Goal: Task Accomplishment & Management: Complete application form

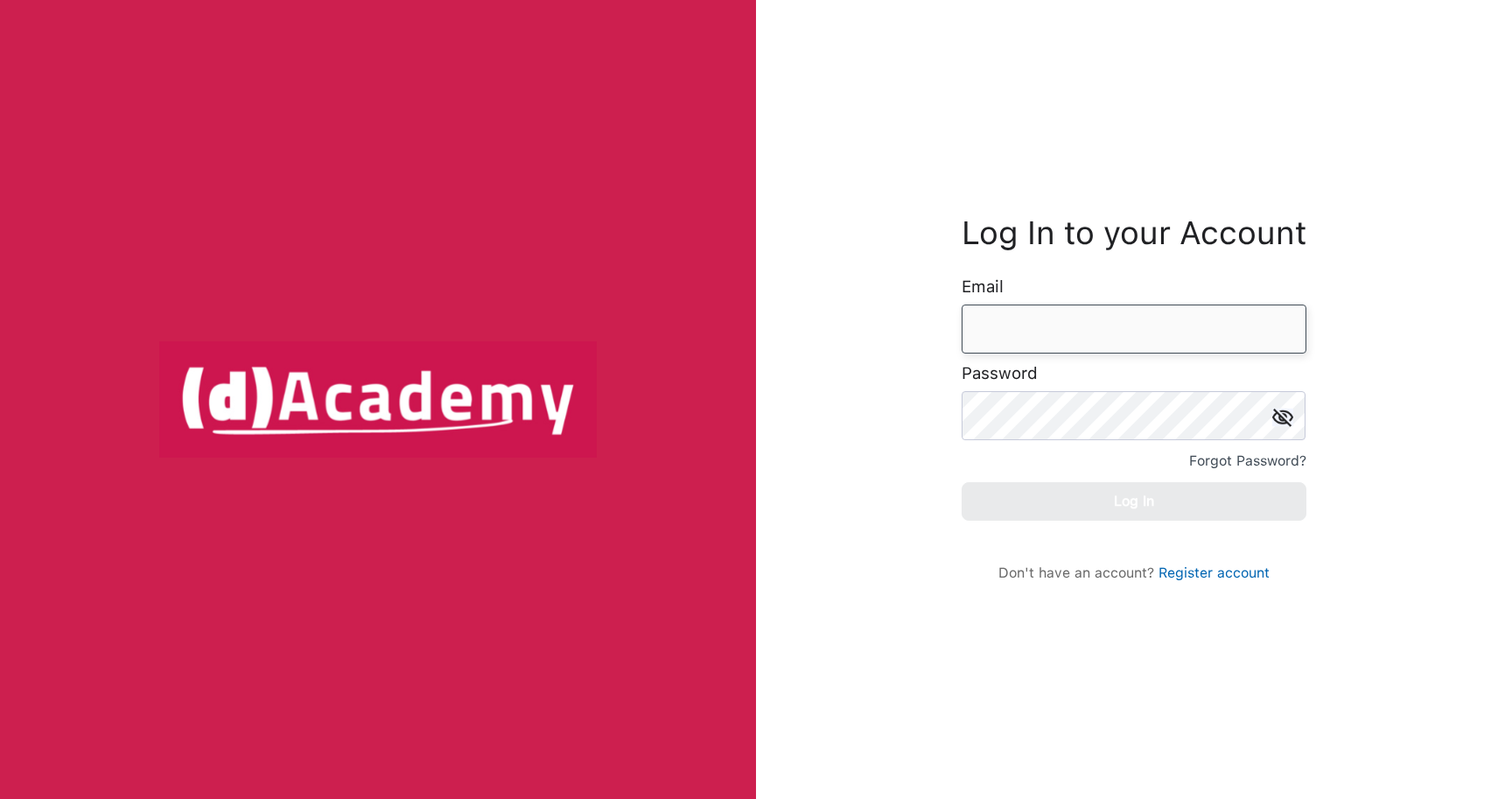
click at [1079, 326] on input "email" at bounding box center [1134, 328] width 345 height 49
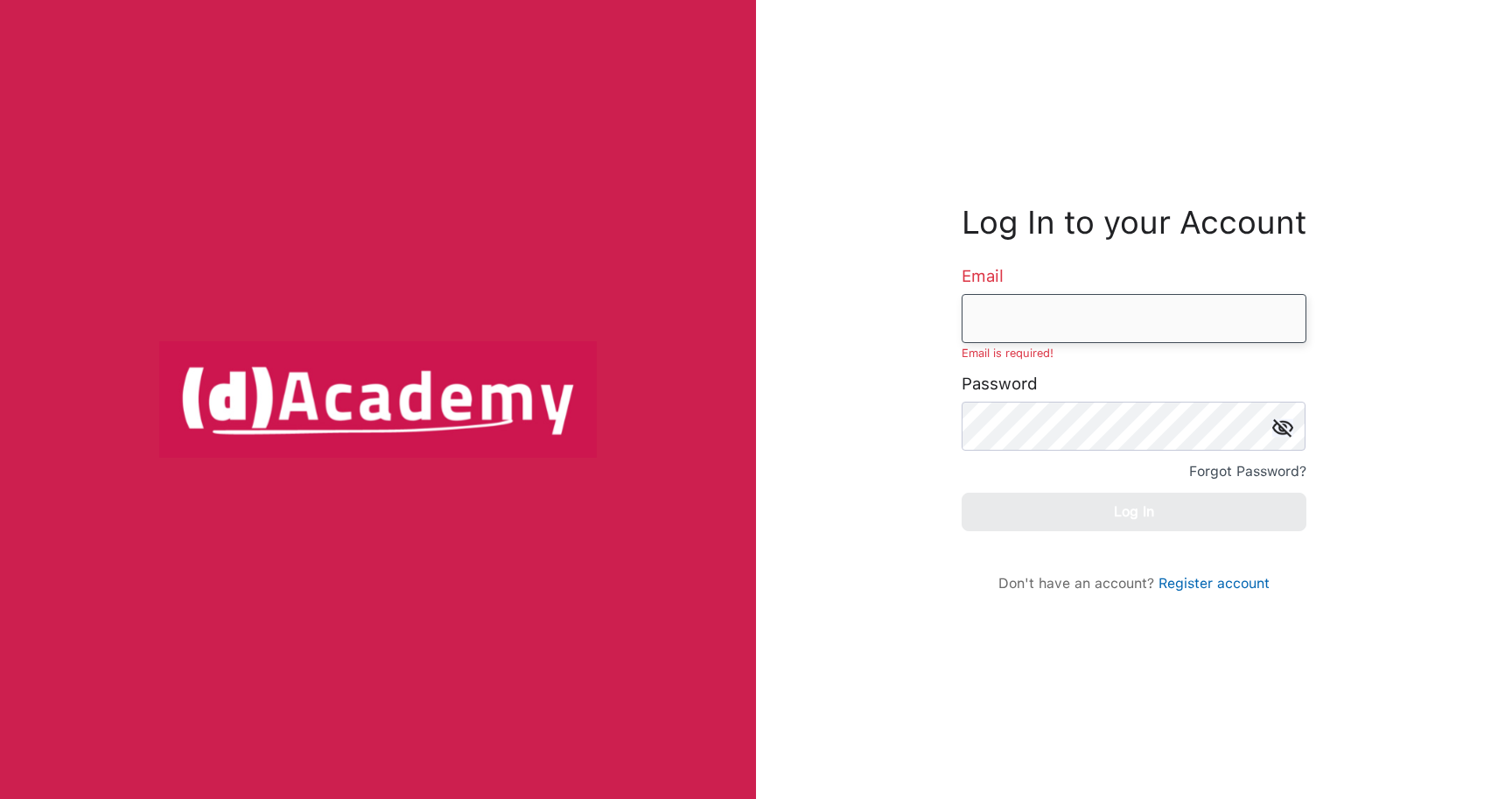
click at [1056, 309] on input "email" at bounding box center [1134, 318] width 345 height 49
paste input "**********"
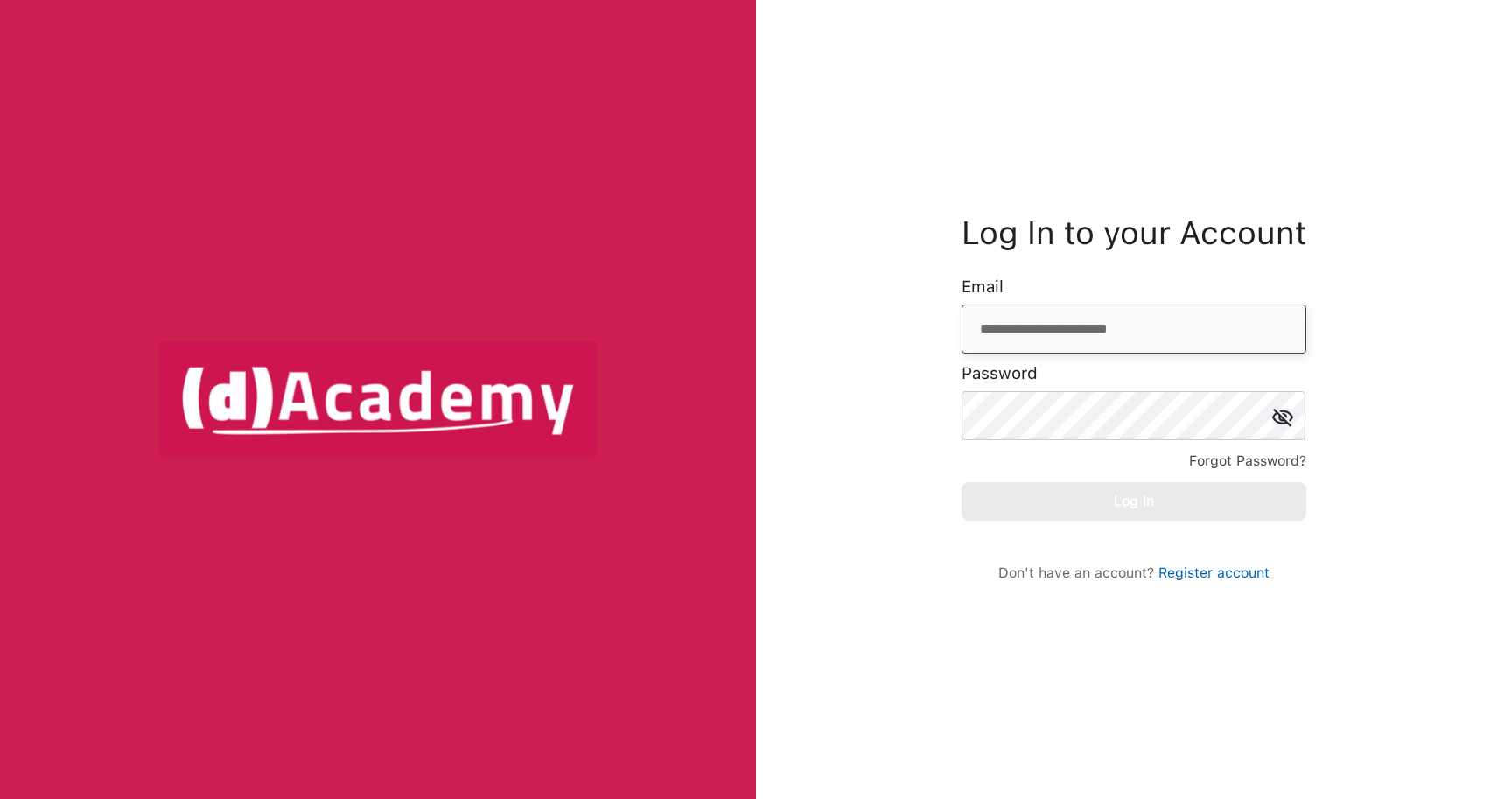
type input "**********"
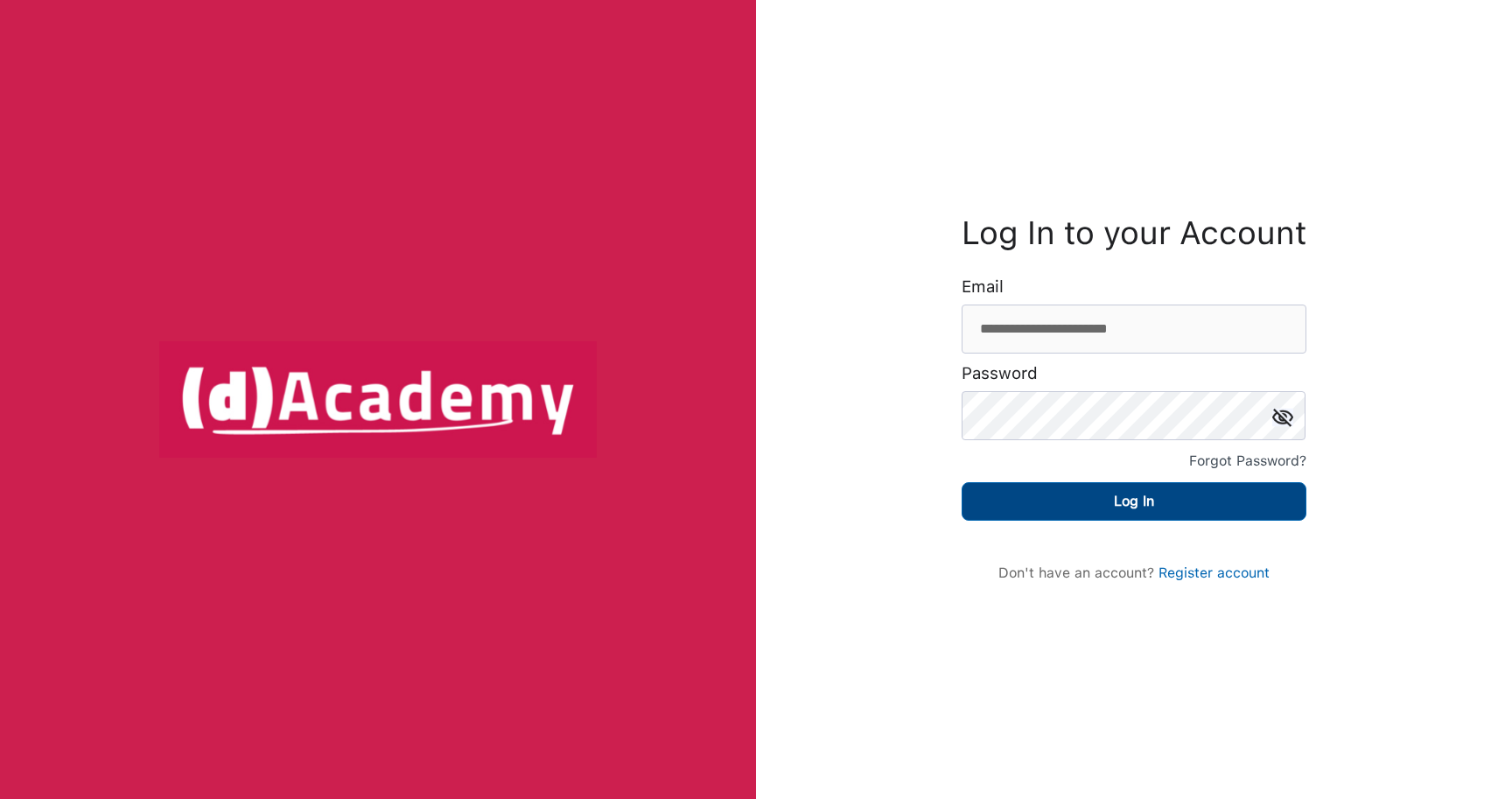
click at [1146, 508] on button "Log In" at bounding box center [1134, 500] width 345 height 38
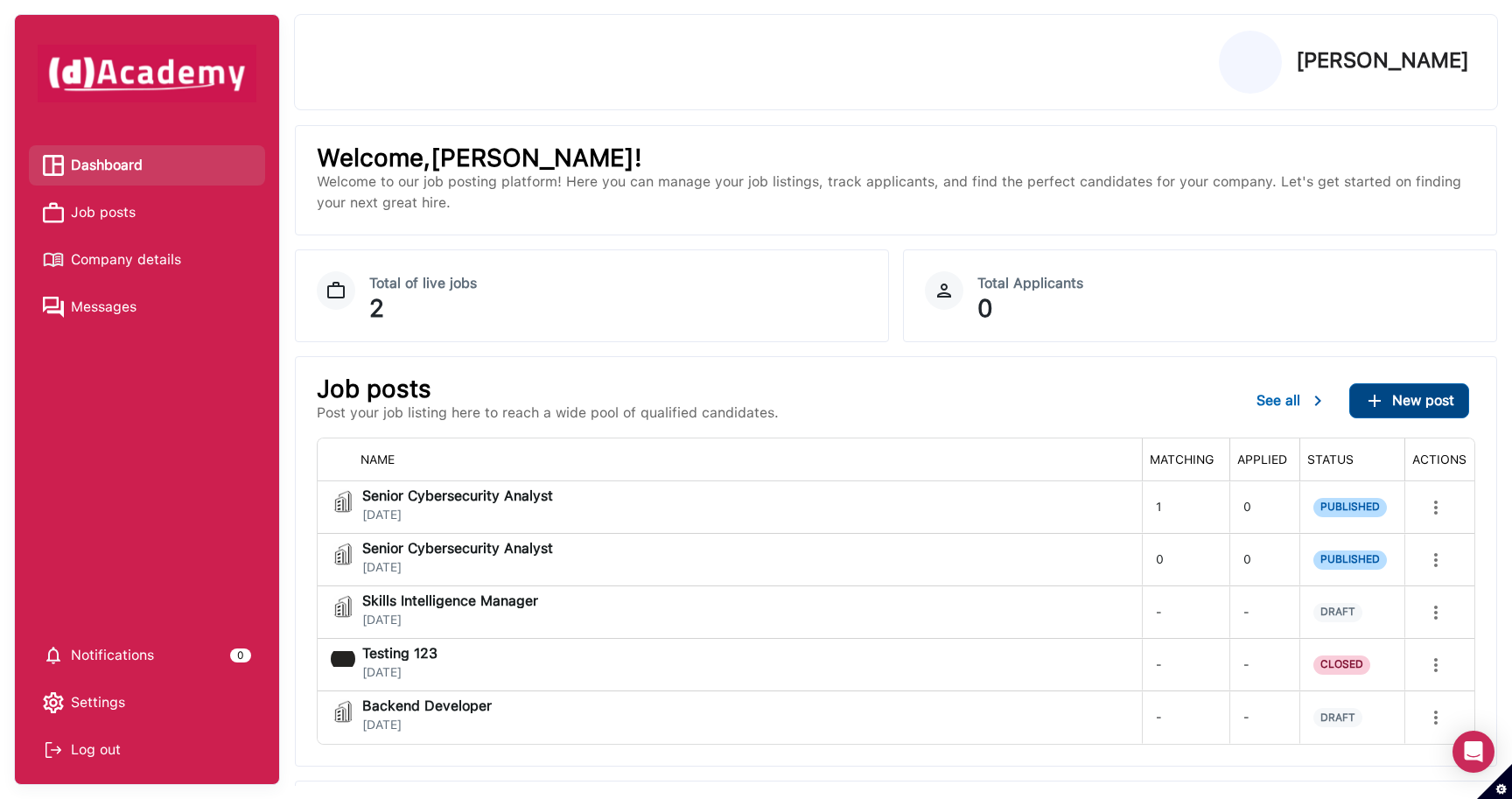
click at [1420, 407] on span "New post" at bounding box center [1424, 400] width 62 height 17
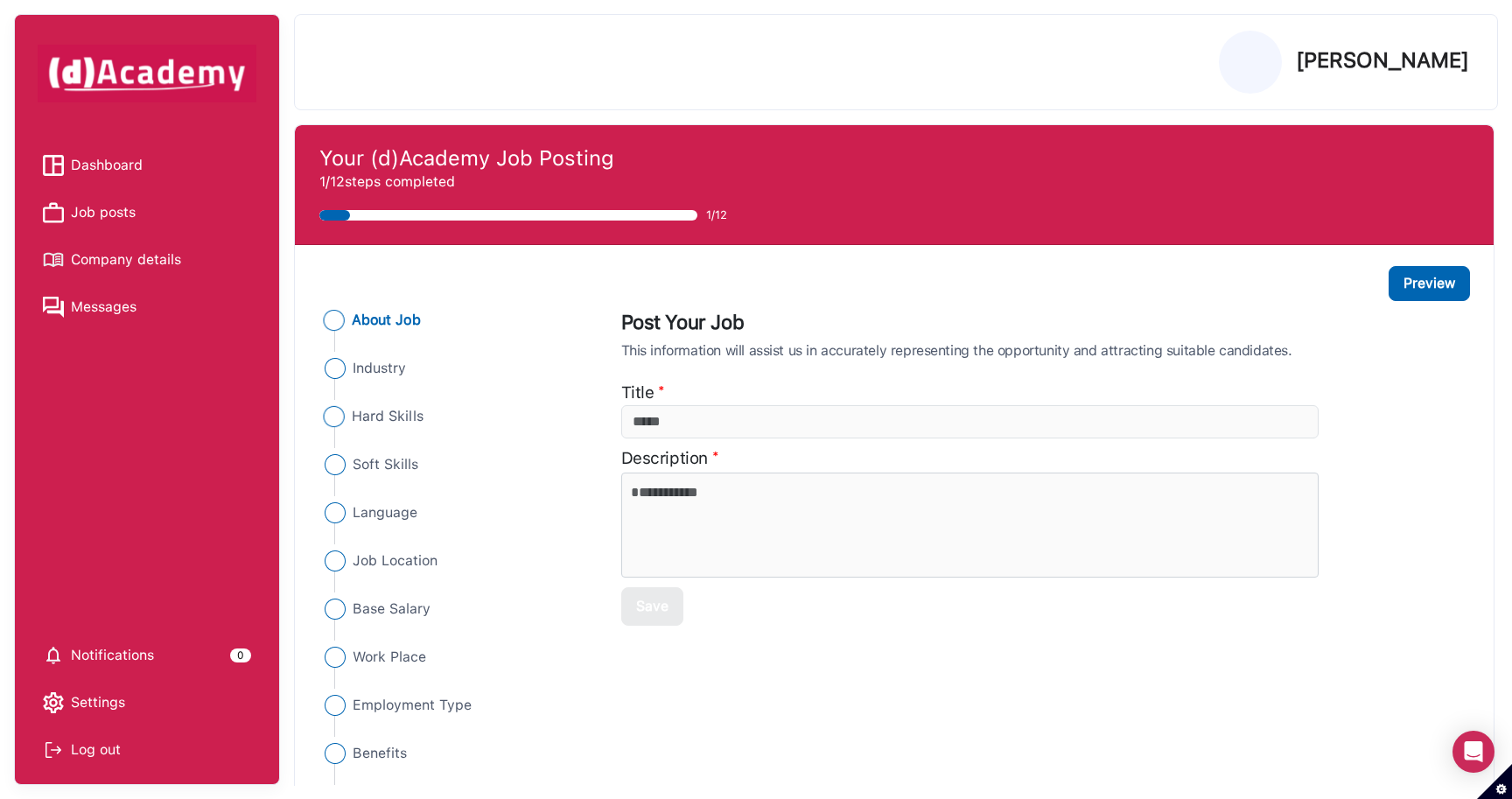
click at [395, 416] on span "Hard Skills" at bounding box center [387, 416] width 72 height 21
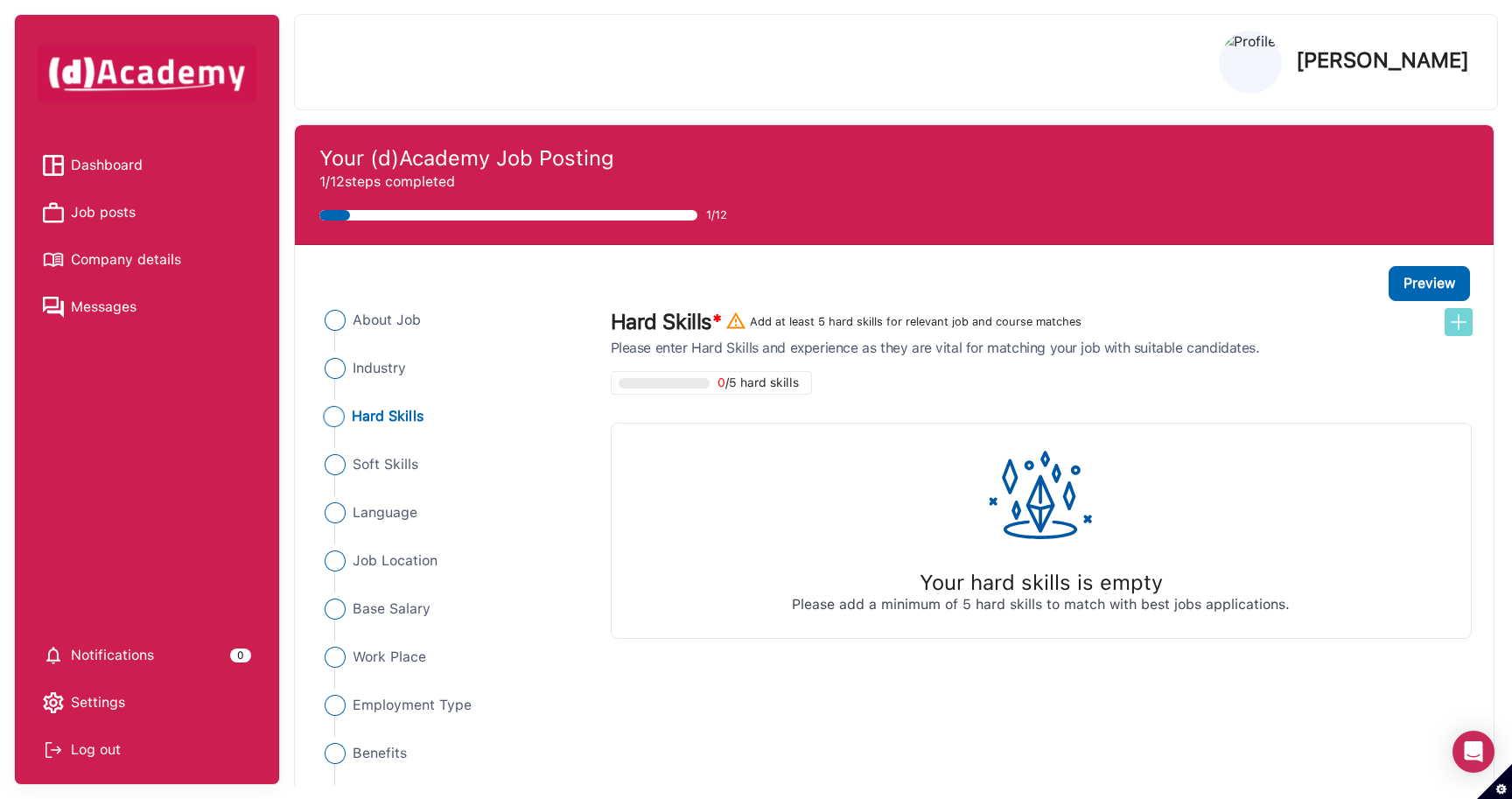
click at [1463, 326] on img at bounding box center [1459, 322] width 21 height 21
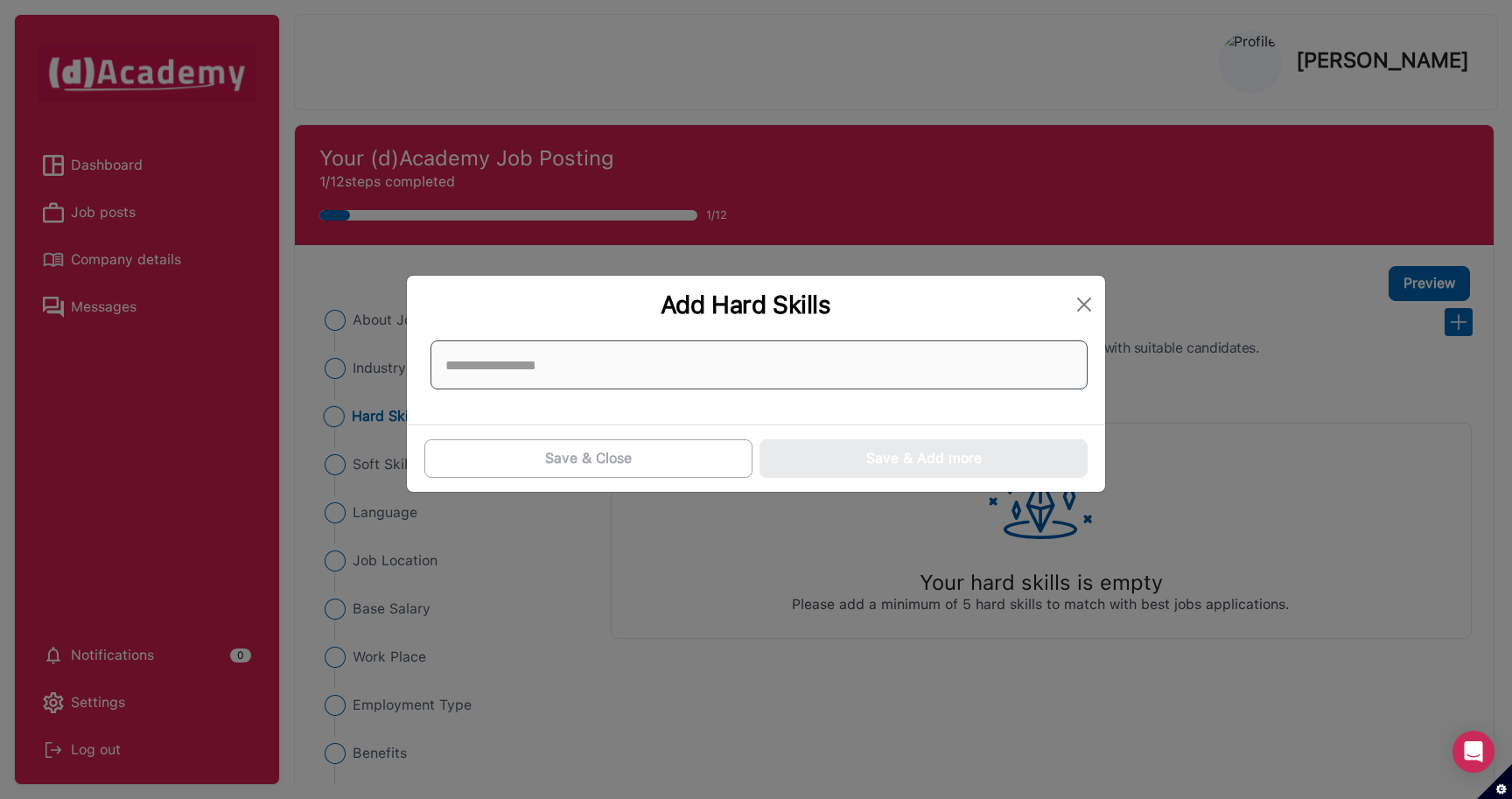
click at [694, 353] on input at bounding box center [759, 365] width 657 height 49
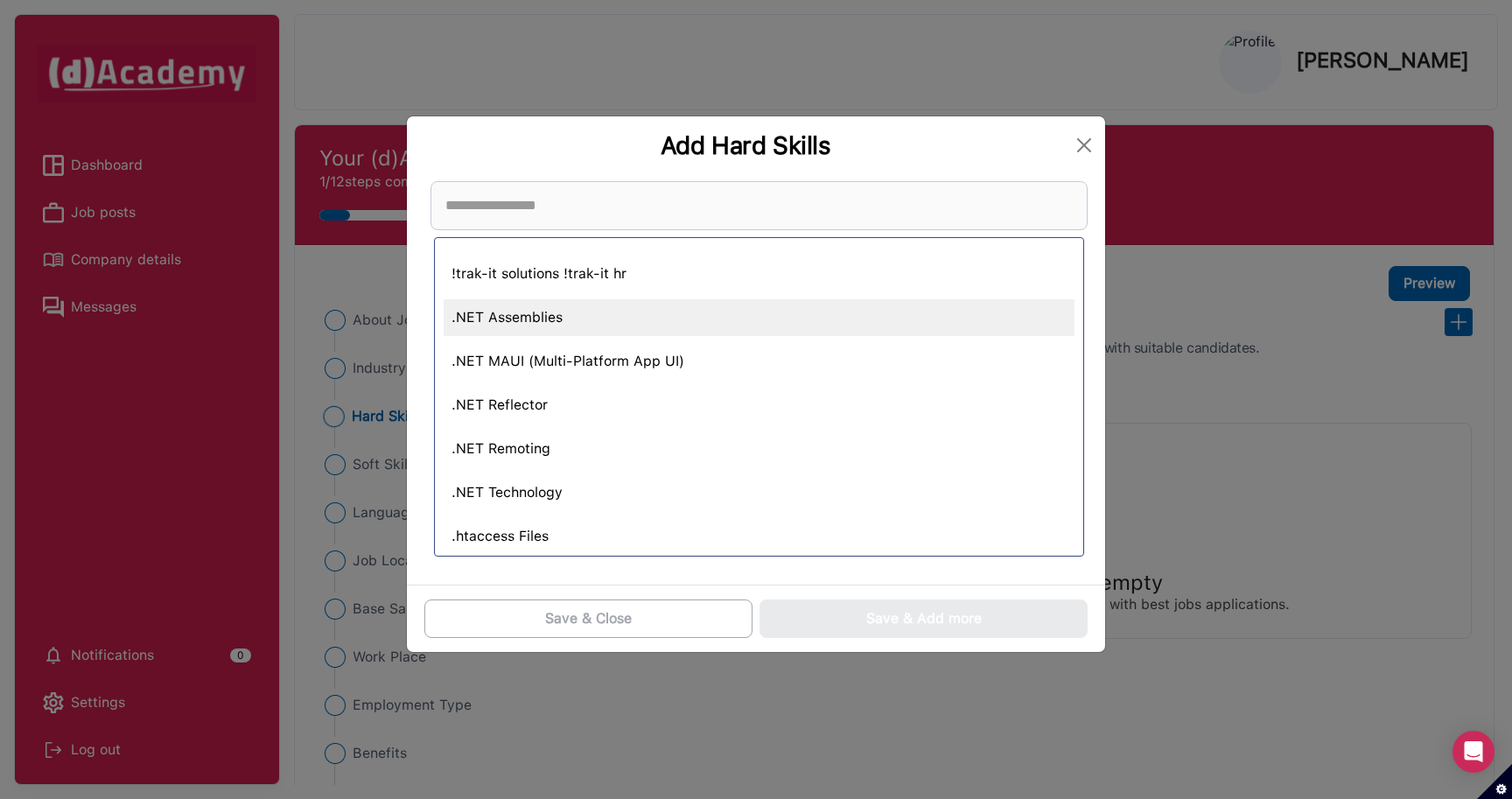
click at [589, 317] on div ".NET Assemblies" at bounding box center [759, 318] width 631 height 37
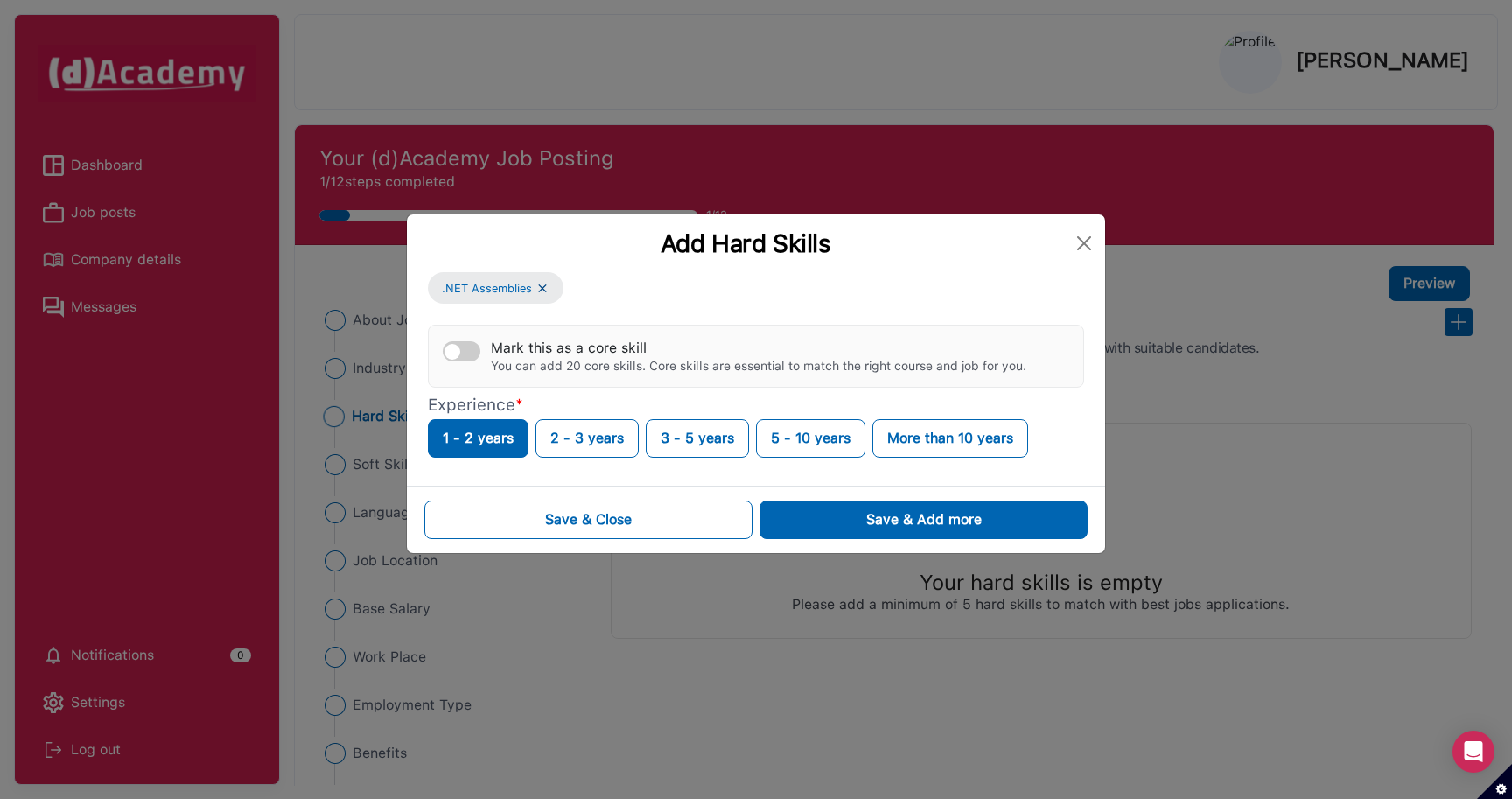
click at [769, 81] on div "Add Hard Skills .NET Assemblies Mark this as a core skill You can add 20 core s…" at bounding box center [756, 399] width 1512 height 799
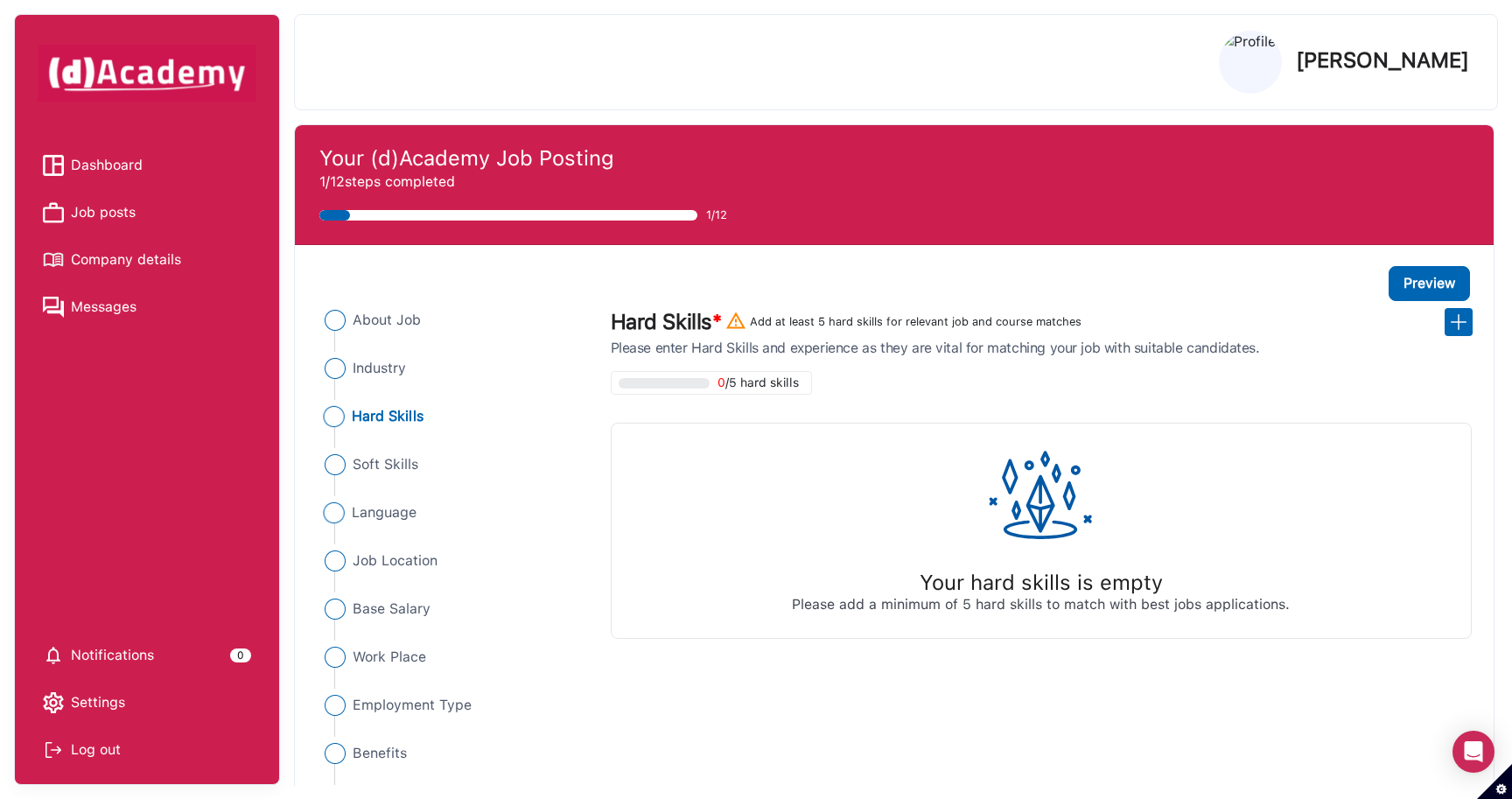
click at [410, 511] on span "Language" at bounding box center [384, 513] width 66 height 21
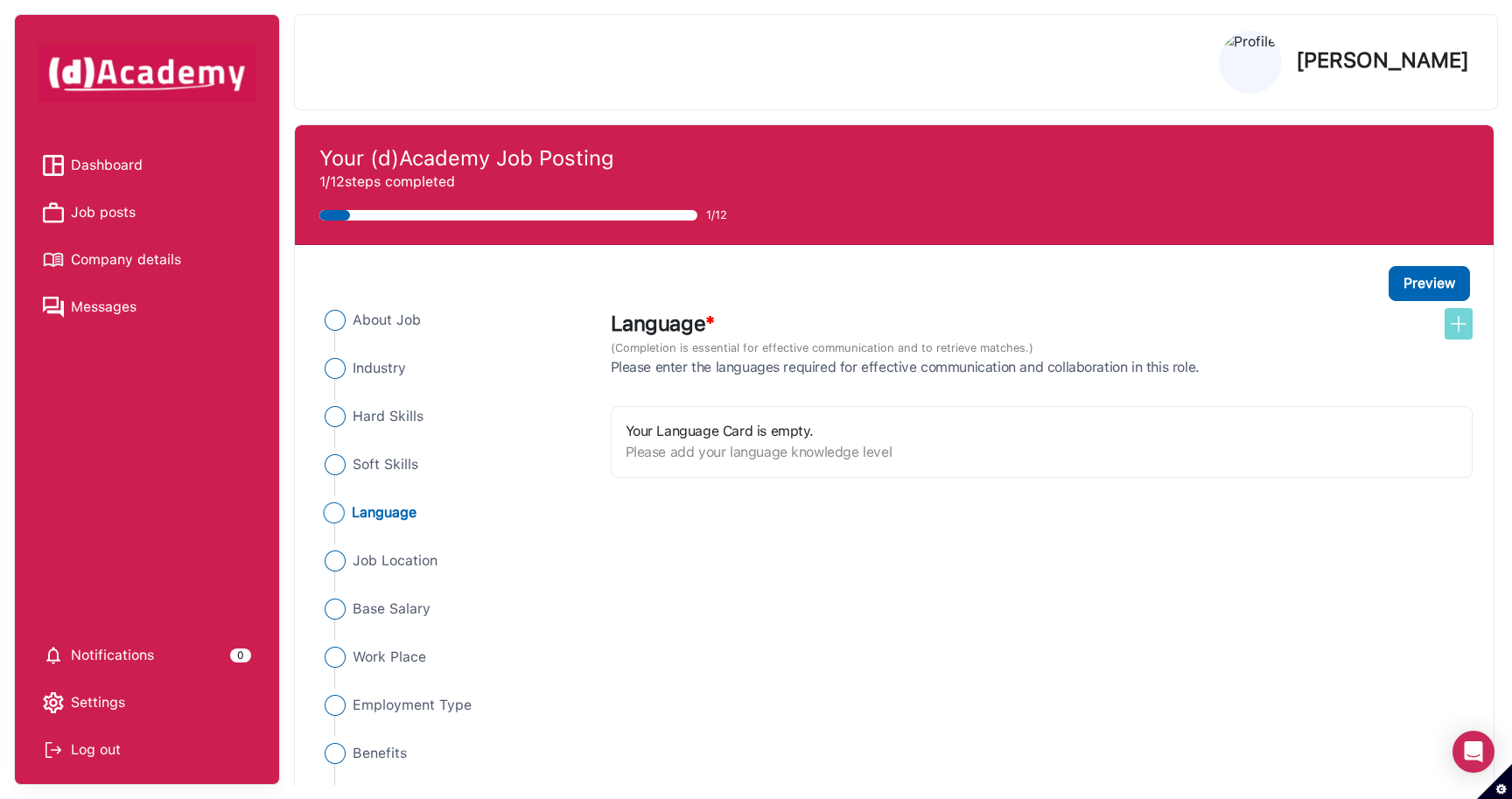
click at [1459, 328] on img at bounding box center [1459, 324] width 21 height 21
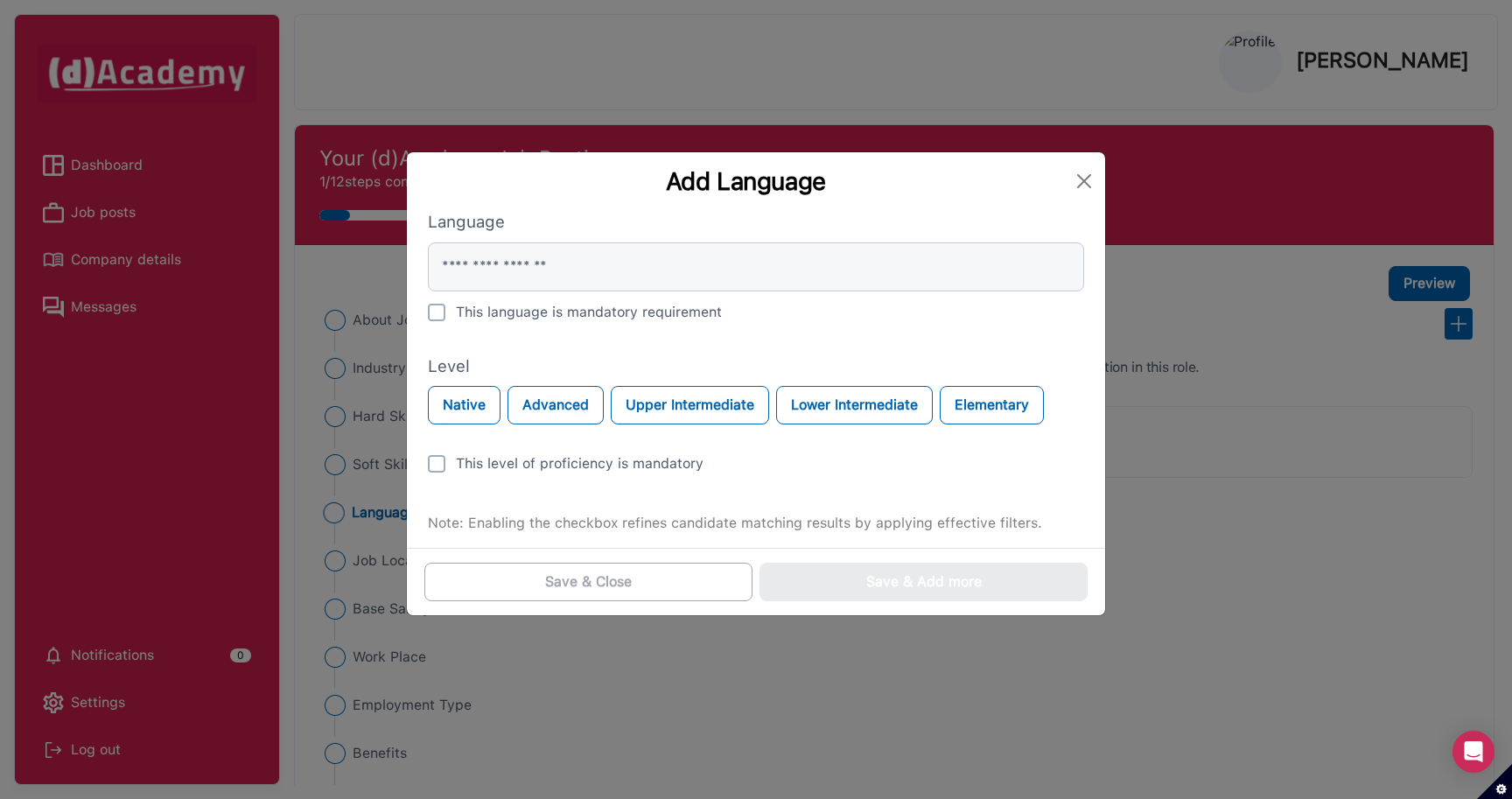
click at [592, 94] on div "Add Language Language This language is mandatory requirement Level Native Advan…" at bounding box center [756, 399] width 1512 height 799
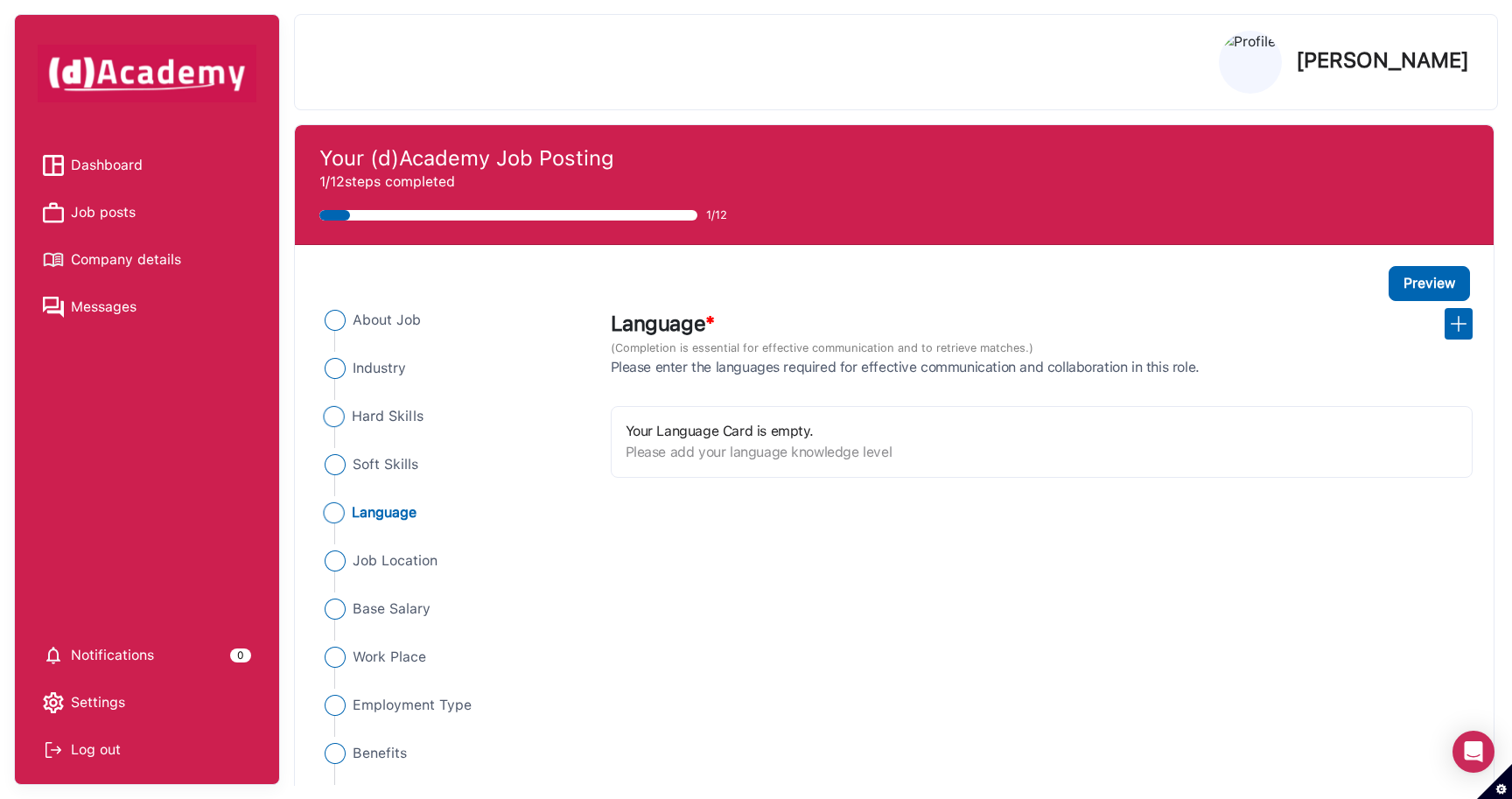
click at [399, 420] on span "Hard Skills" at bounding box center [387, 416] width 72 height 21
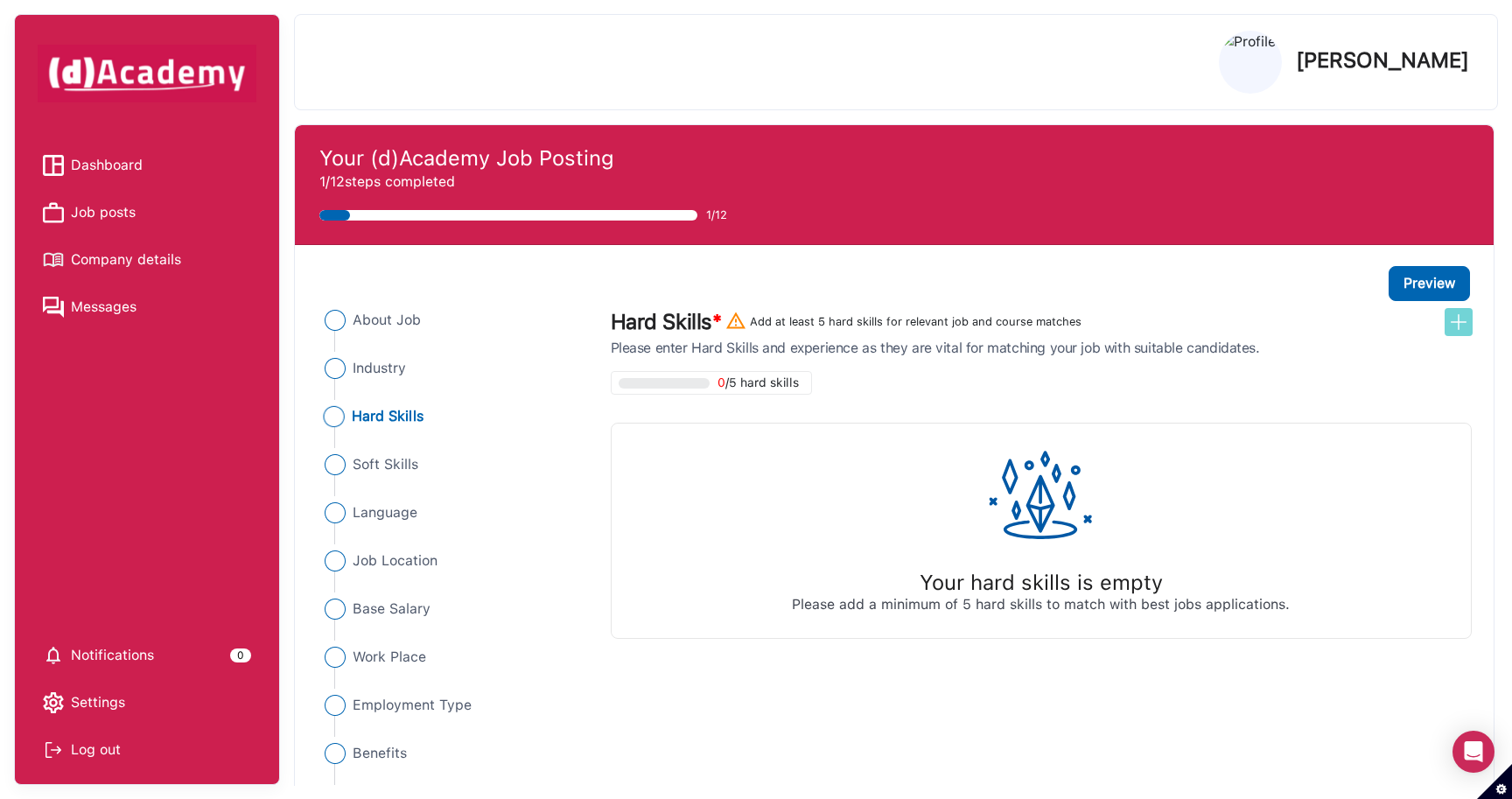
click at [1460, 324] on img at bounding box center [1459, 322] width 21 height 21
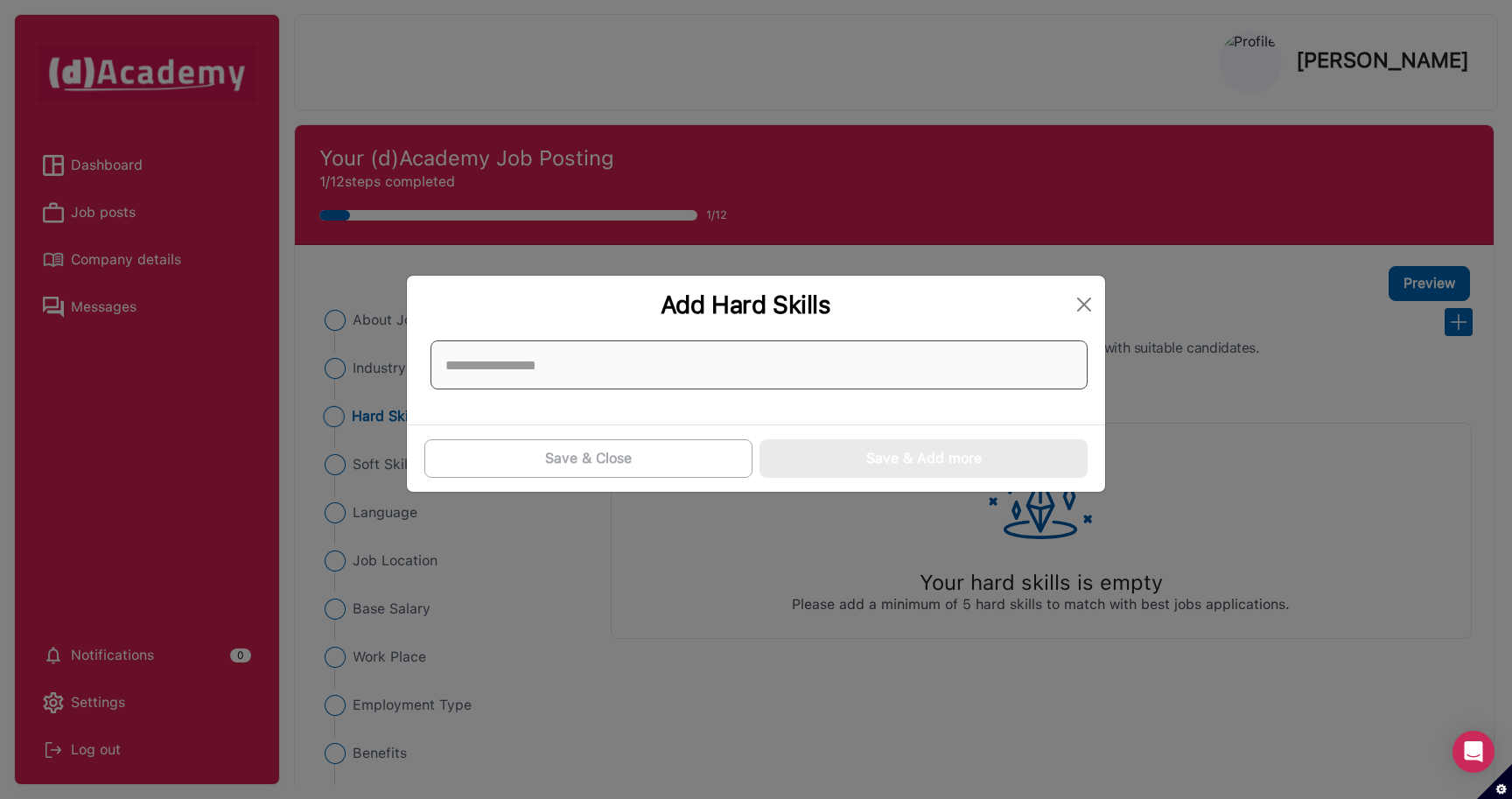
click at [890, 378] on input at bounding box center [759, 365] width 657 height 49
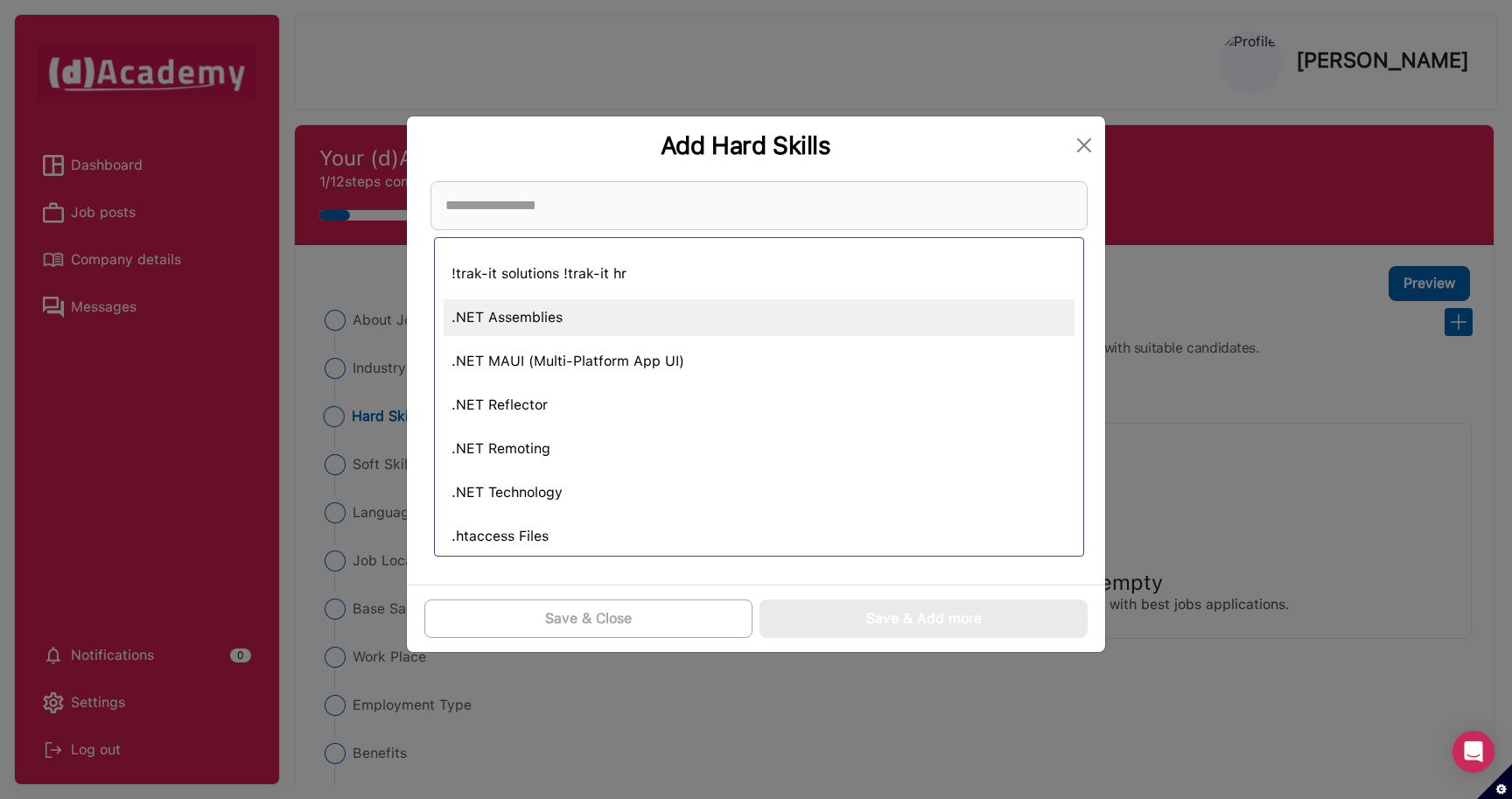
click at [600, 324] on div ".NET Assemblies" at bounding box center [759, 318] width 631 height 37
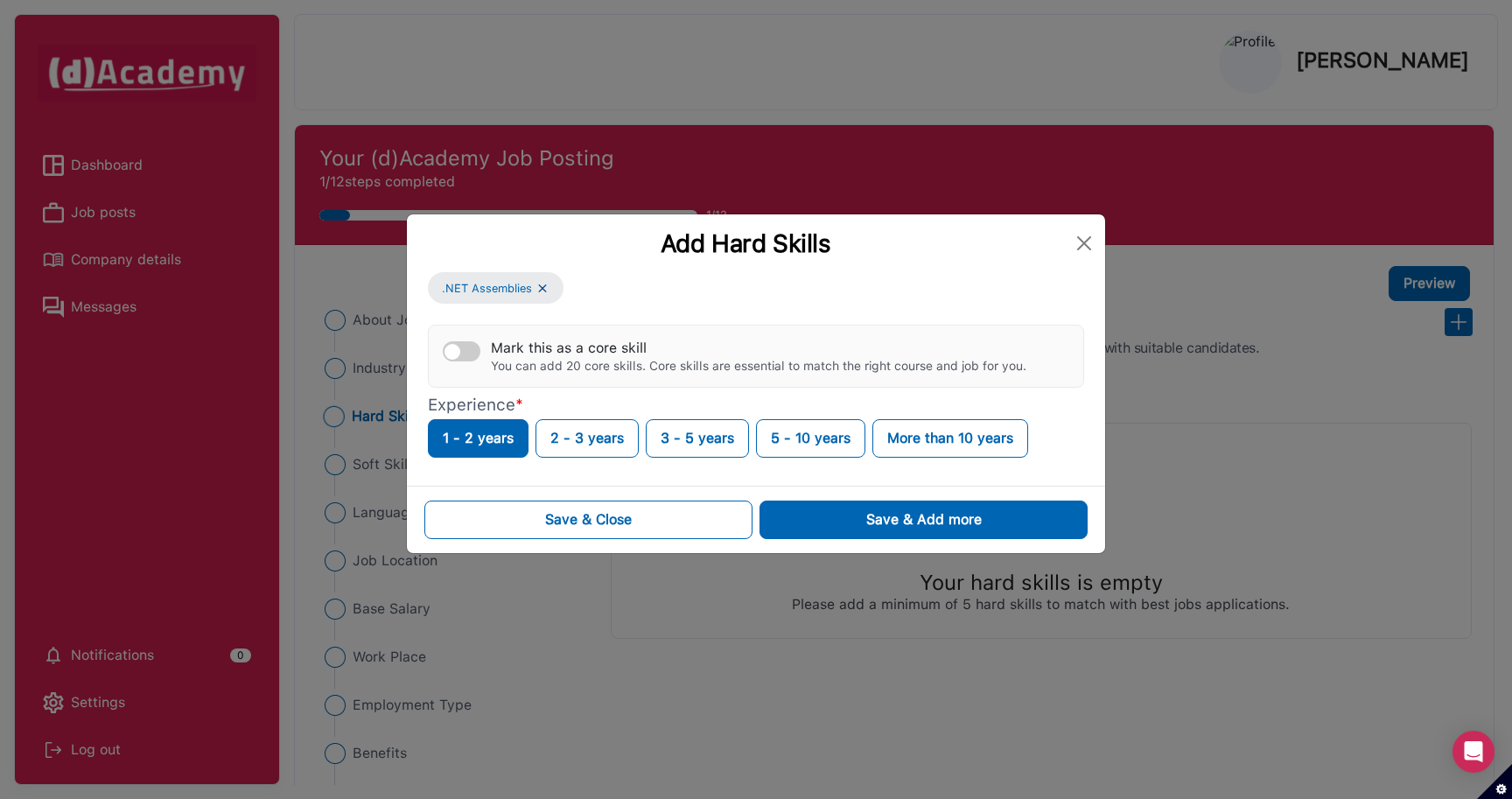
click at [460, 353] on div "button" at bounding box center [452, 352] width 16 height 16
click at [460, 353] on button "Mark this as a core skill You can add 20 core skills. Core skills are essential…" at bounding box center [462, 352] width 37 height 20
click at [577, 442] on button "2 - 3 years" at bounding box center [587, 438] width 103 height 38
click at [512, 435] on button "1 - 2 years" at bounding box center [478, 438] width 100 height 38
click at [457, 81] on div "Add Hard Skills .NET Assemblies Mark this as a core skill You can add 20 core s…" at bounding box center [756, 399] width 1512 height 799
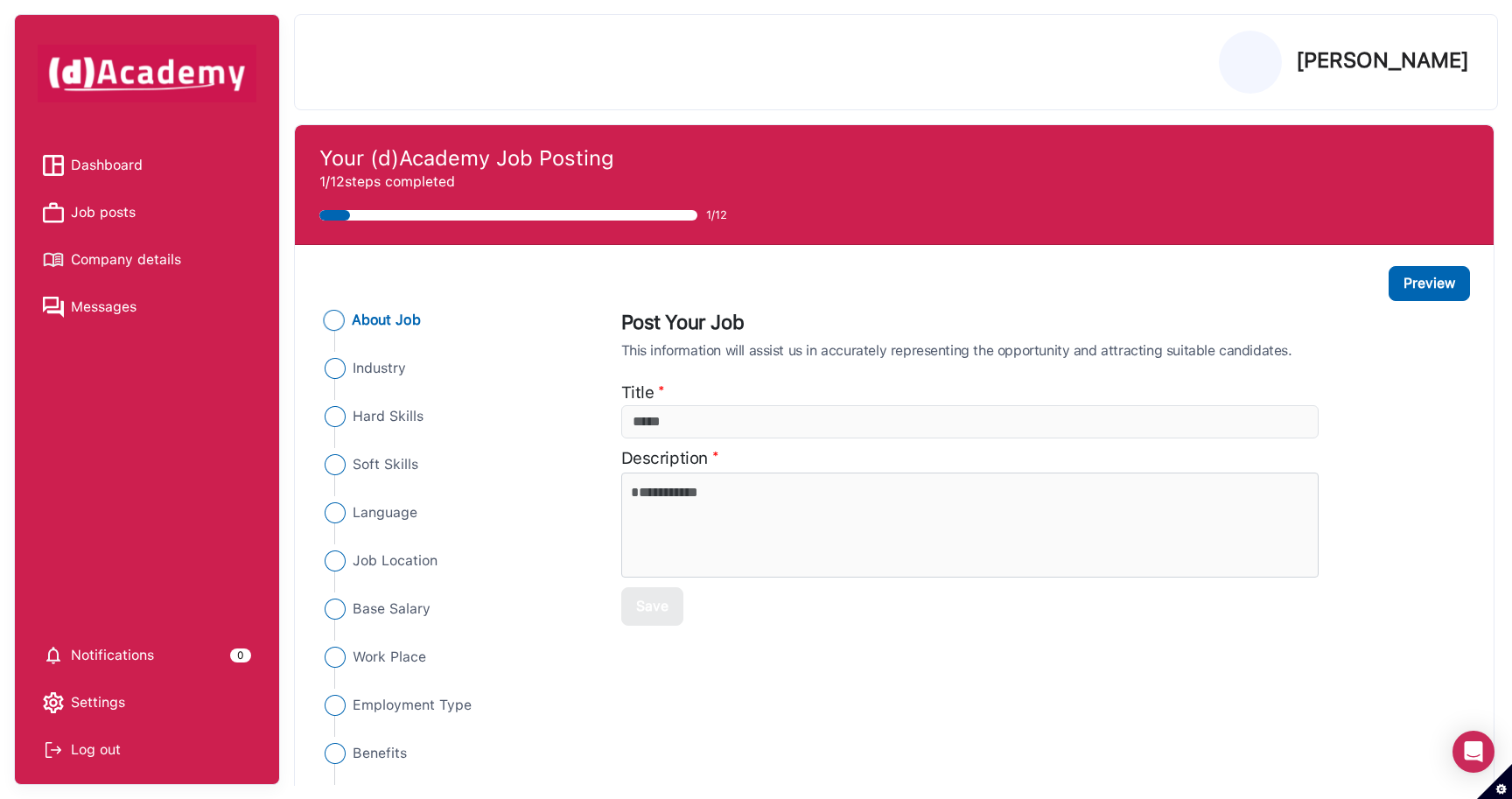
click at [95, 747] on div "Log out" at bounding box center [147, 750] width 208 height 26
